Goal: Check status: Check status

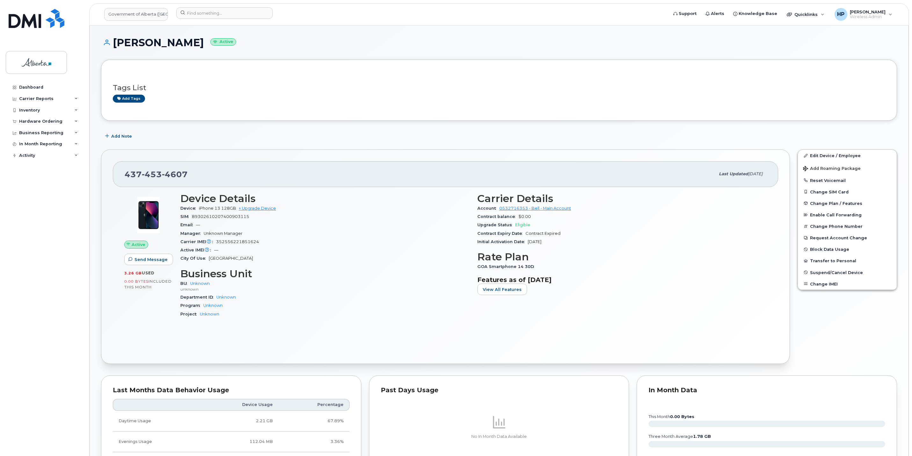
click at [317, 74] on div "Tags List Add tags" at bounding box center [499, 90] width 772 height 38
